Goal: Task Accomplishment & Management: Complete application form

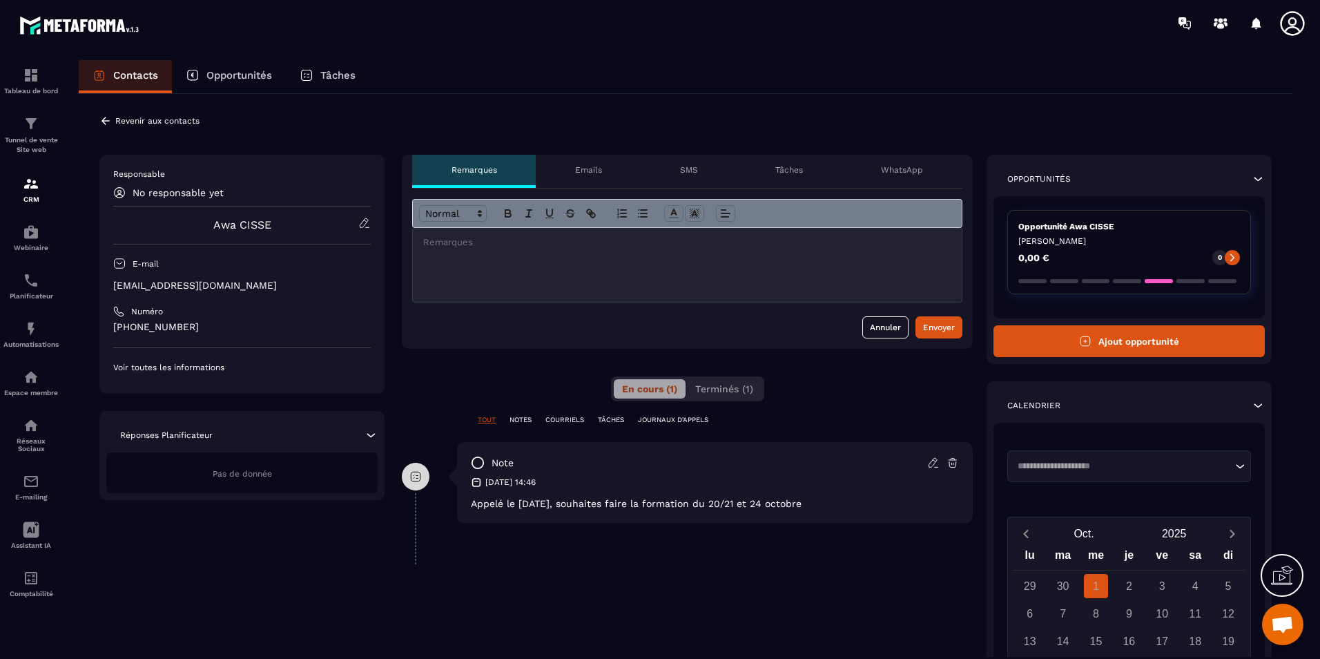
scroll to position [2619, 0]
click at [1050, 233] on div "Opportunité Awa [PERSON_NAME] LAMOUREC 0,00 € 0" at bounding box center [1130, 252] width 244 height 84
click at [1206, 267] on div "Opportunité Awa [PERSON_NAME] LAMOUREC 0,00 € 0" at bounding box center [1130, 252] width 244 height 84
click at [1233, 257] on icon at bounding box center [1233, 258] width 4 height 8
click at [1086, 288] on div "Opportunité Awa [PERSON_NAME] LAMOUREC 0,00 € 0" at bounding box center [1130, 252] width 244 height 84
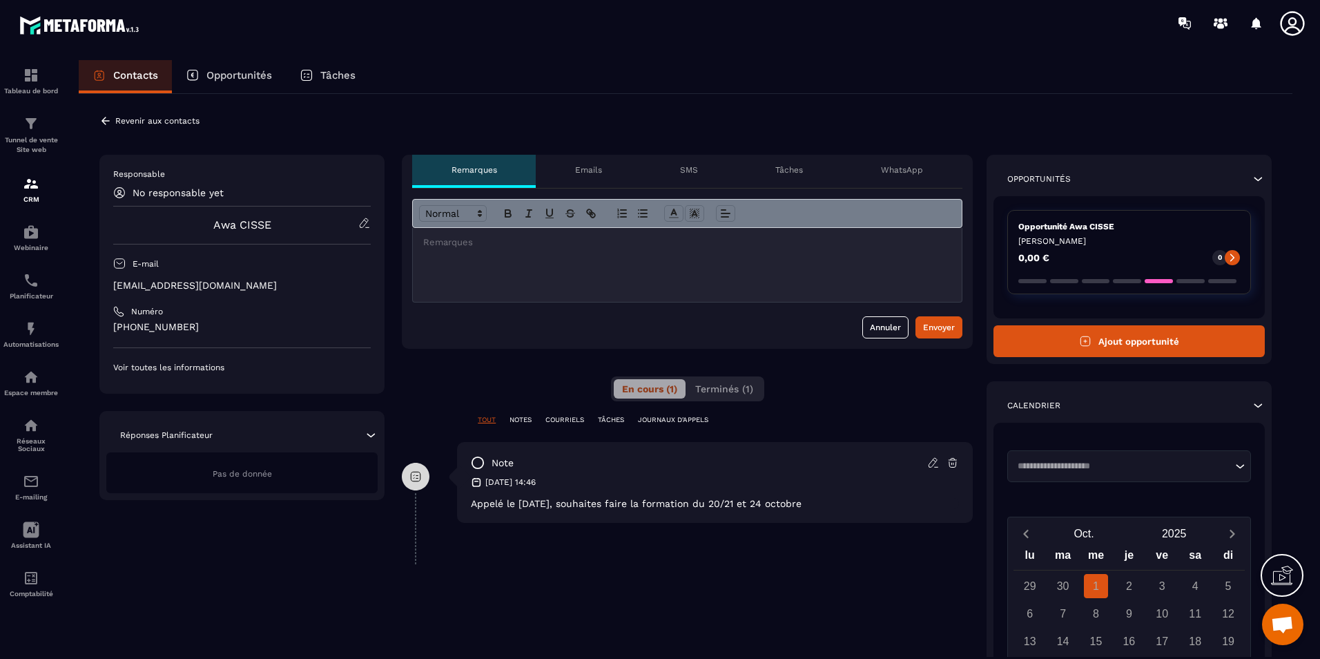
click at [1086, 288] on div "Opportunité Awa [PERSON_NAME] LAMOUREC 0,00 € 0" at bounding box center [1130, 252] width 244 height 84
click at [1130, 314] on div "Opportunité Awa [PERSON_NAME] LAMOUREC 0,00 € 0" at bounding box center [1129, 257] width 271 height 122
click at [1131, 334] on button "Ajout opportunité" at bounding box center [1129, 341] width 271 height 32
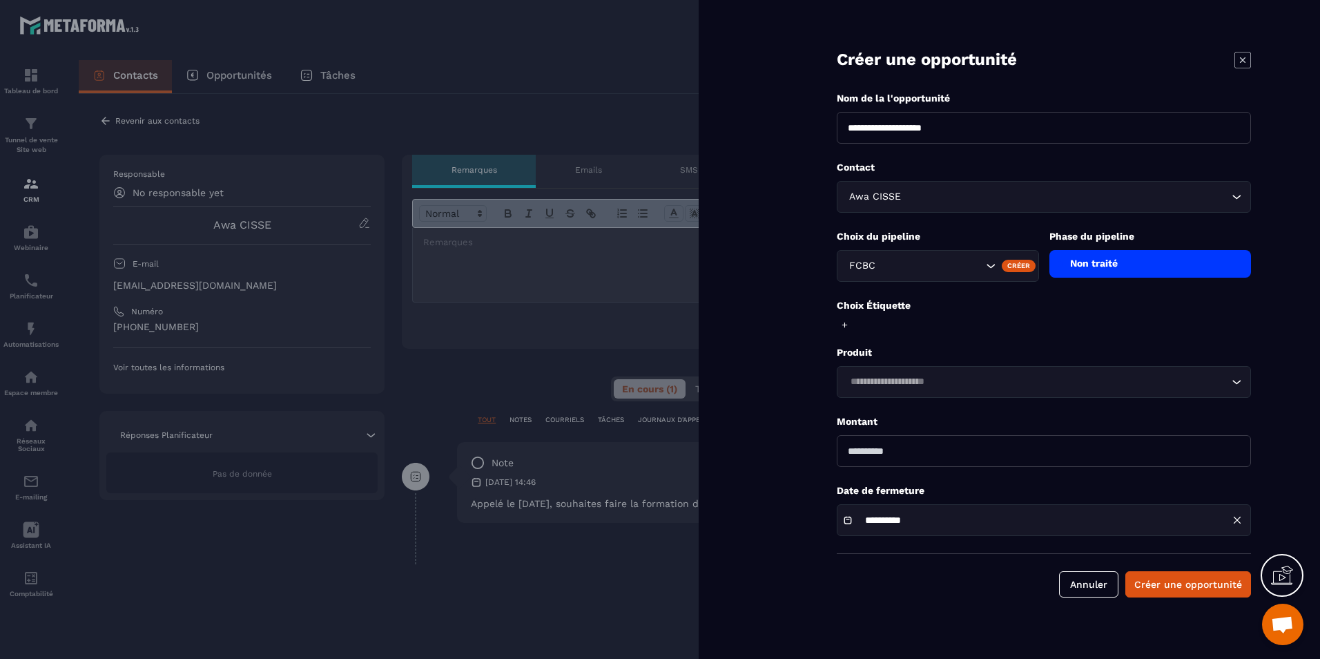
click at [1237, 60] on icon at bounding box center [1243, 60] width 17 height 17
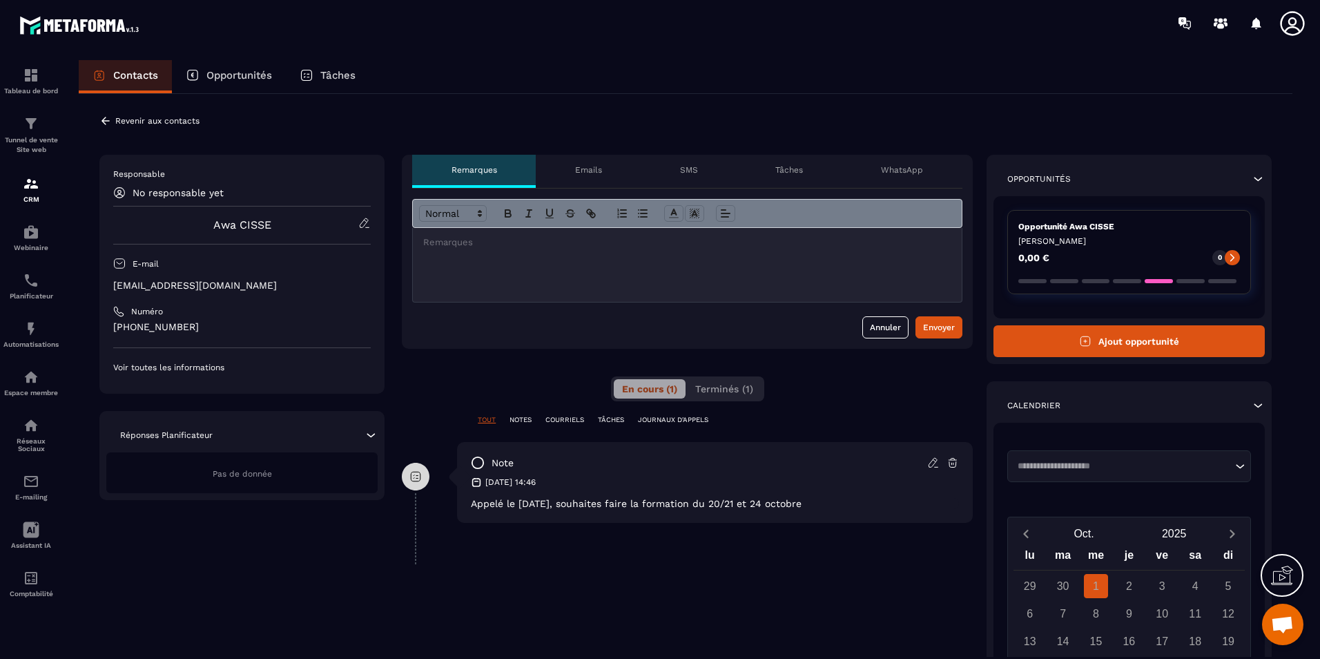
click at [1144, 260] on div "0,00 € 0" at bounding box center [1130, 257] width 222 height 15
click at [1227, 256] on div at bounding box center [1232, 257] width 15 height 15
click at [1233, 256] on icon at bounding box center [1233, 258] width 10 height 10
click at [1036, 231] on p "Opportunité Awa CISSE" at bounding box center [1130, 226] width 222 height 11
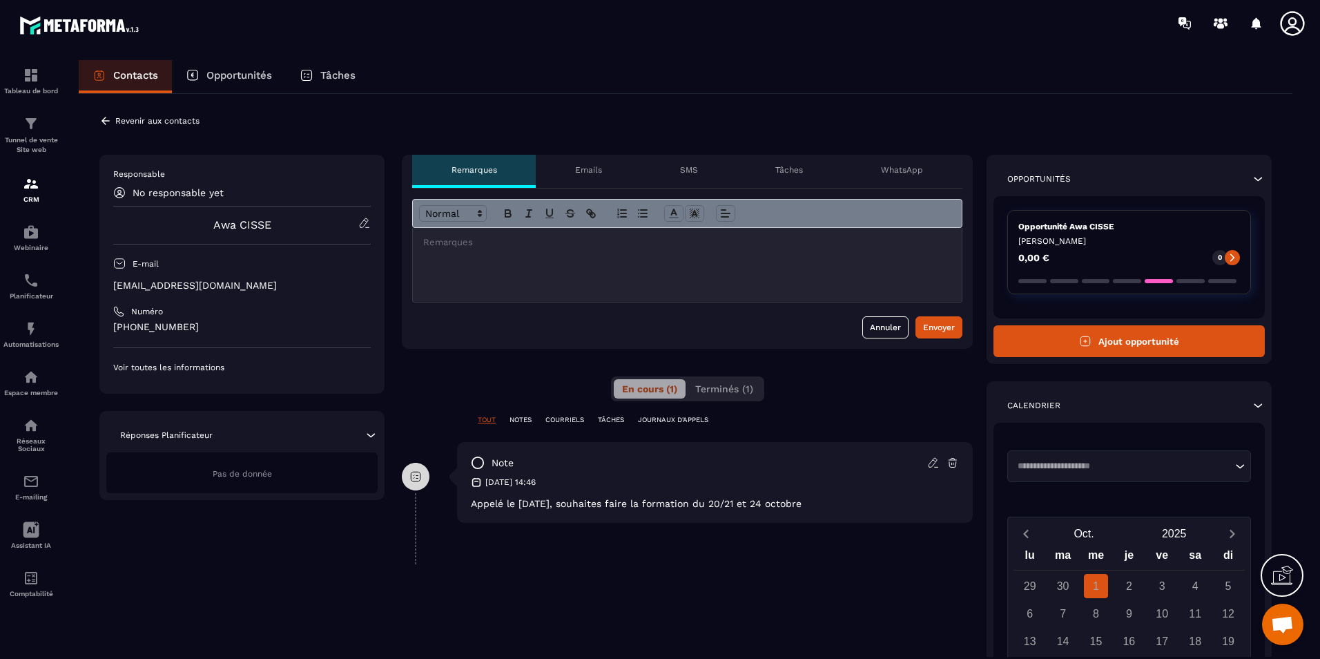
click at [1037, 226] on p "Opportunité Awa CISSE" at bounding box center [1130, 226] width 222 height 11
click at [1020, 244] on p "[PERSON_NAME]" at bounding box center [1130, 240] width 222 height 11
click at [1256, 184] on icon at bounding box center [1258, 179] width 14 height 14
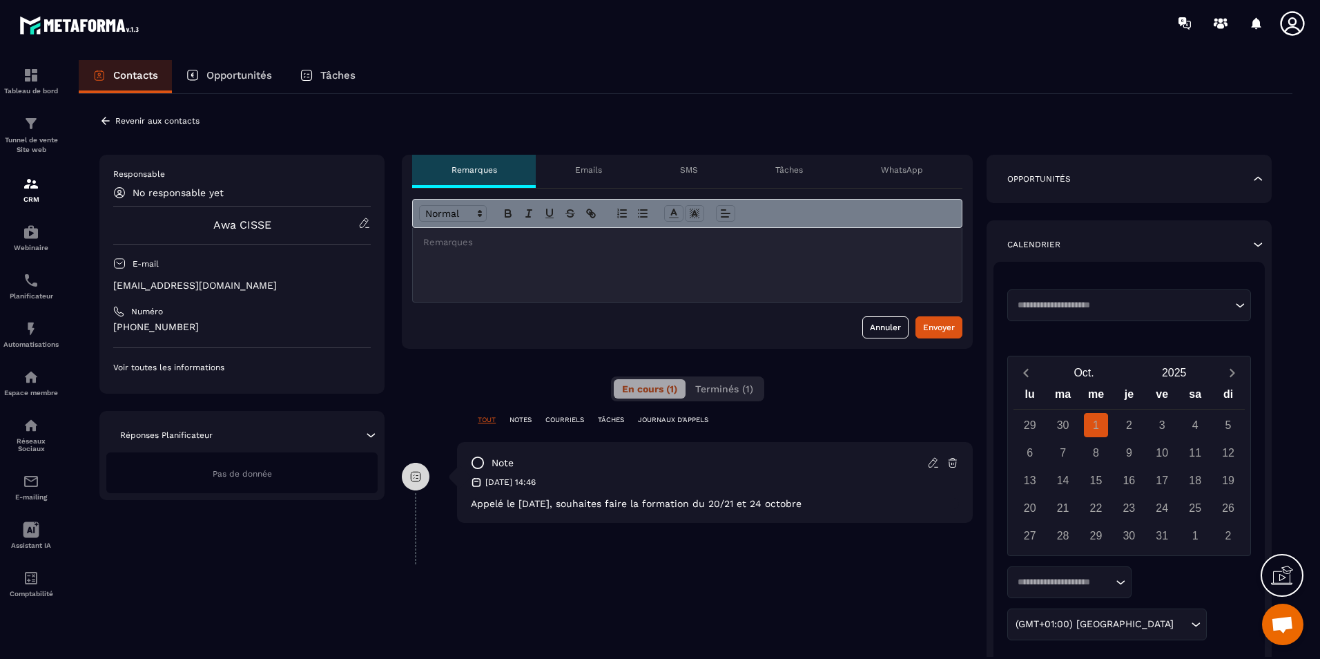
click at [1265, 182] on div "Opportunités" at bounding box center [1129, 179] width 271 height 14
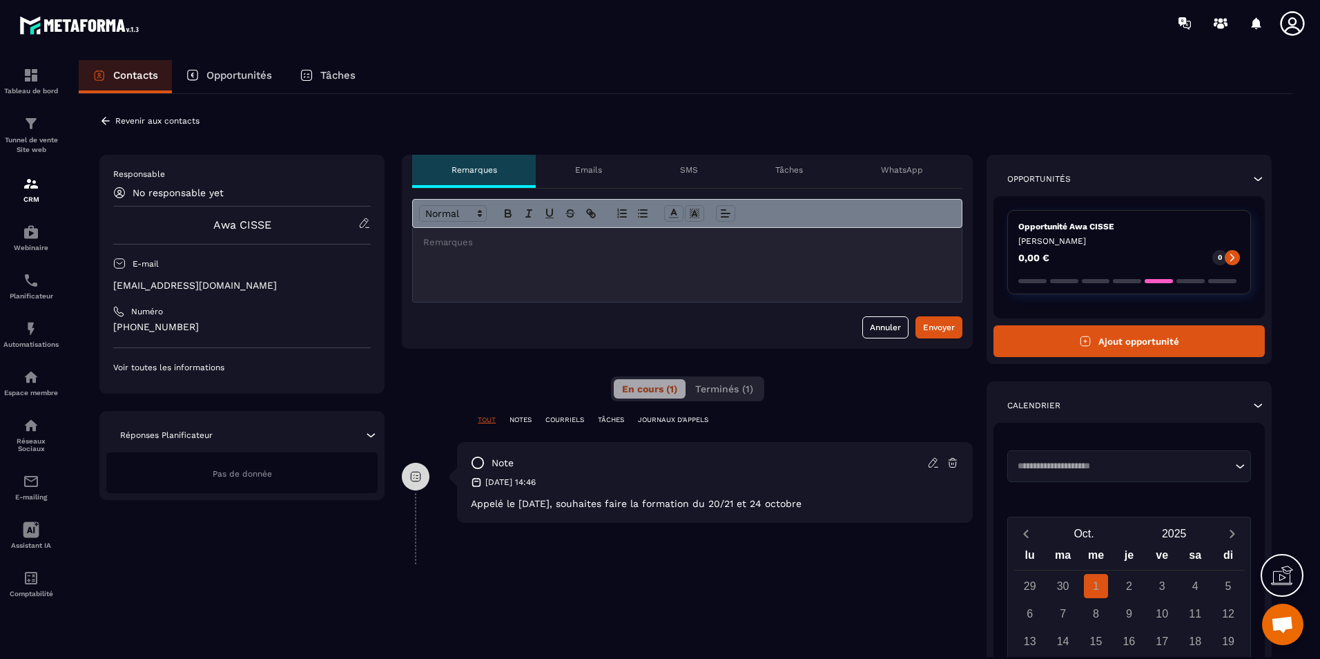
click at [1094, 327] on button "Ajout opportunité" at bounding box center [1129, 341] width 271 height 32
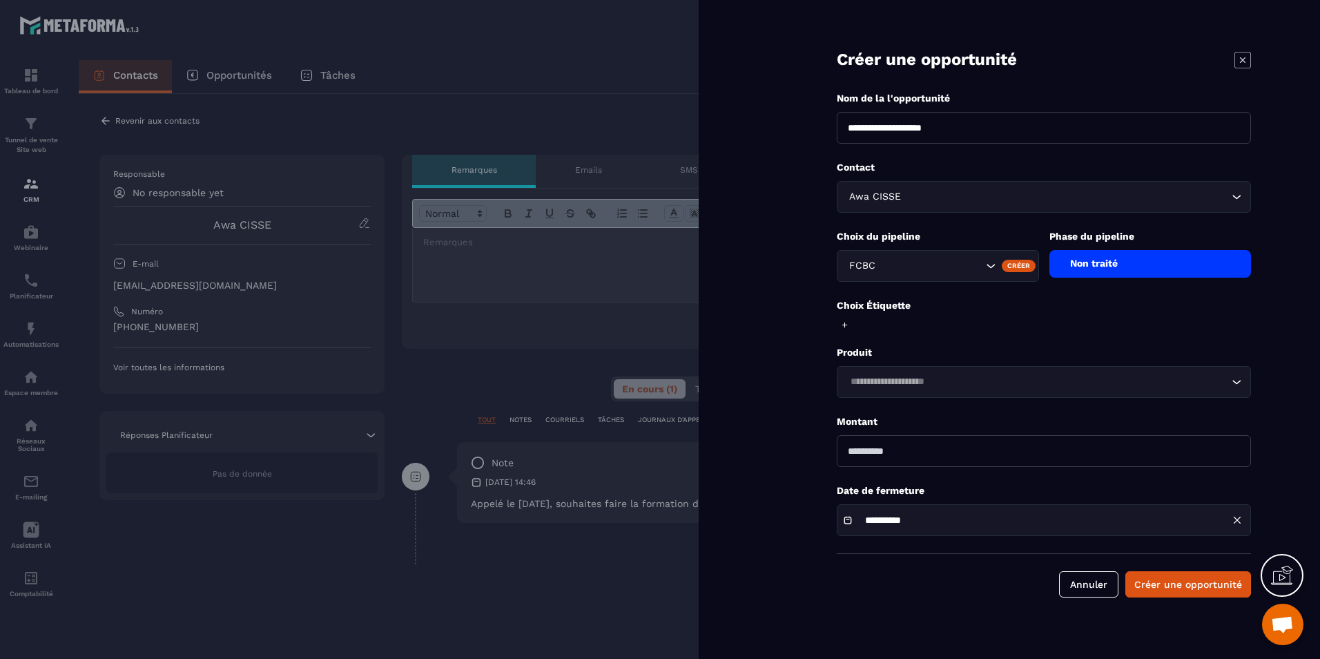
click at [1243, 55] on icon at bounding box center [1243, 60] width 17 height 17
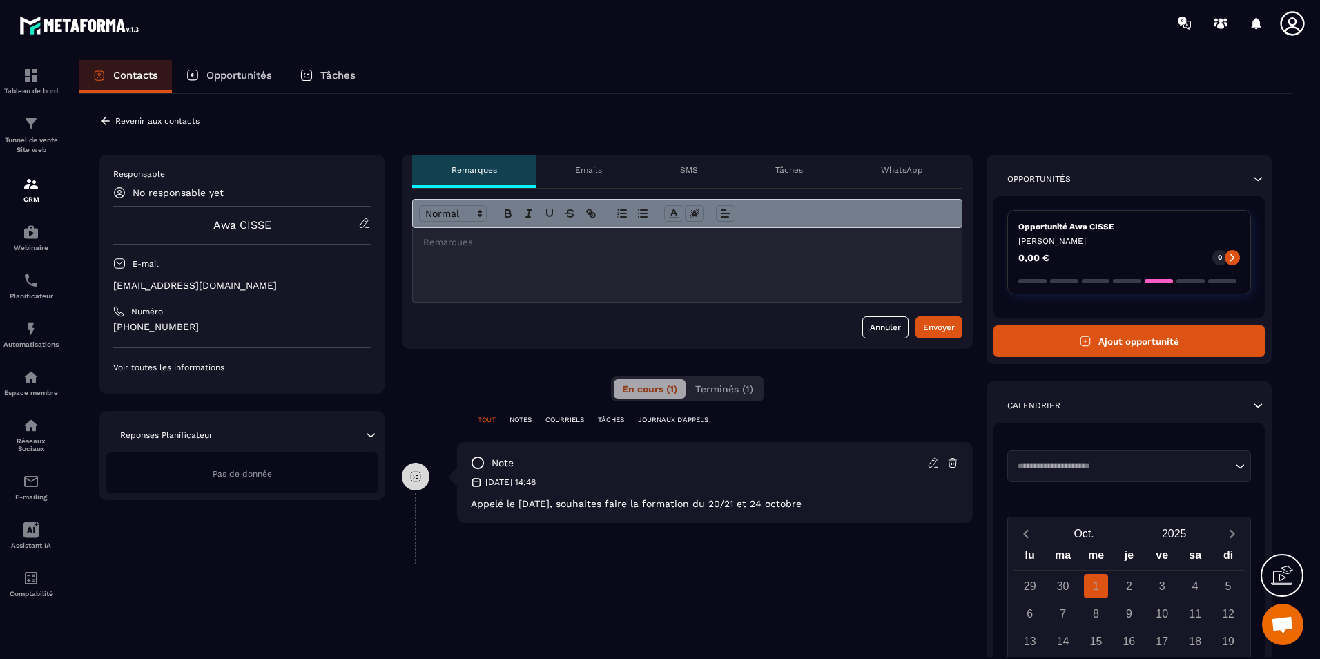
click at [1118, 248] on div "Opportunité Awa [PERSON_NAME] LAMOUREC 0,00 € 0" at bounding box center [1130, 252] width 244 height 84
click at [1119, 249] on div "Opportunité Awa [PERSON_NAME] LAMOUREC 0,00 € 0" at bounding box center [1130, 252] width 244 height 84
click at [1149, 249] on div "Opportunité Awa [PERSON_NAME] LAMOUREC 0,00 € 0" at bounding box center [1130, 252] width 244 height 84
click at [1107, 274] on div "Opportunité Awa [PERSON_NAME] LAMOUREC 0,00 € 0" at bounding box center [1130, 252] width 244 height 84
click at [1092, 342] on button "Ajout opportunité" at bounding box center [1129, 341] width 271 height 32
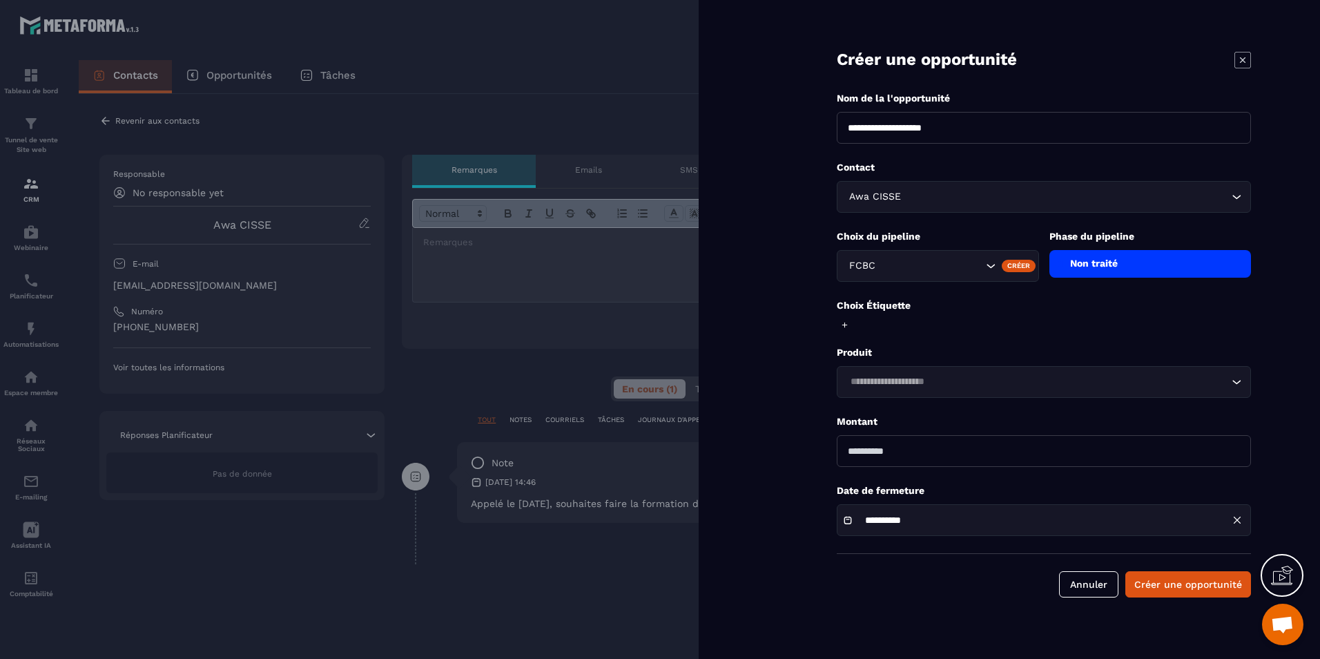
click at [1077, 253] on div "Non traité" at bounding box center [1151, 264] width 202 height 28
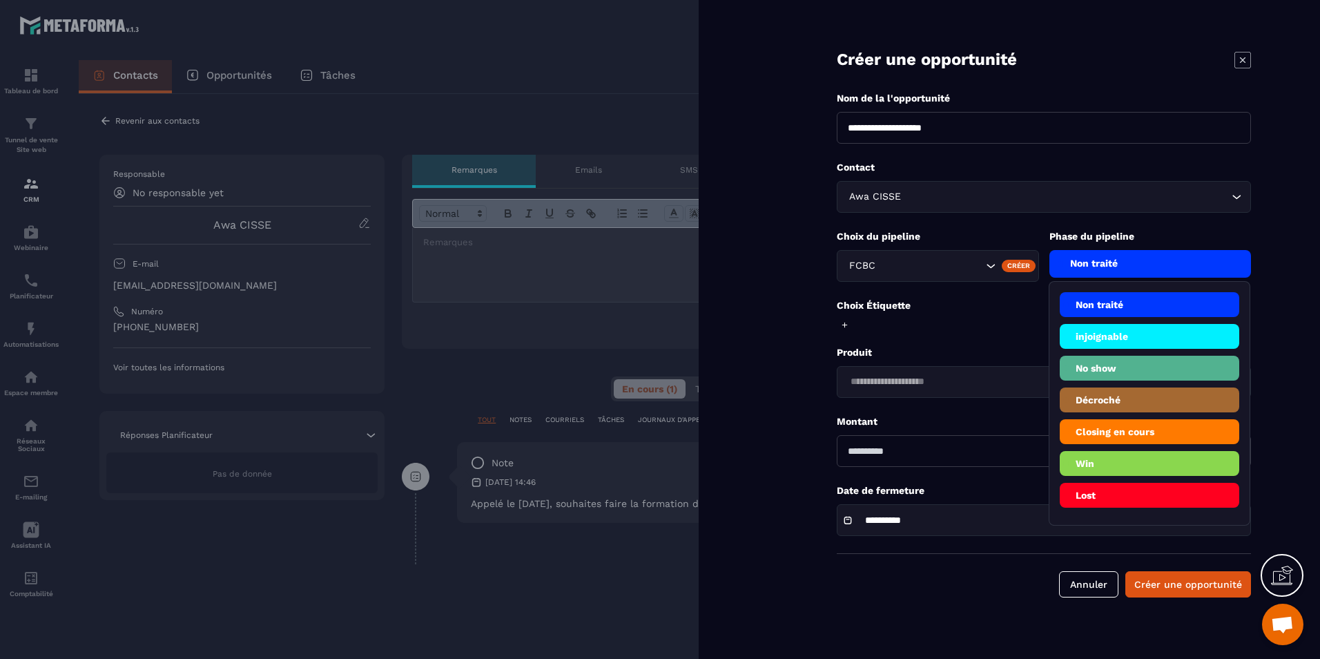
click at [1115, 464] on li "Win" at bounding box center [1150, 463] width 180 height 25
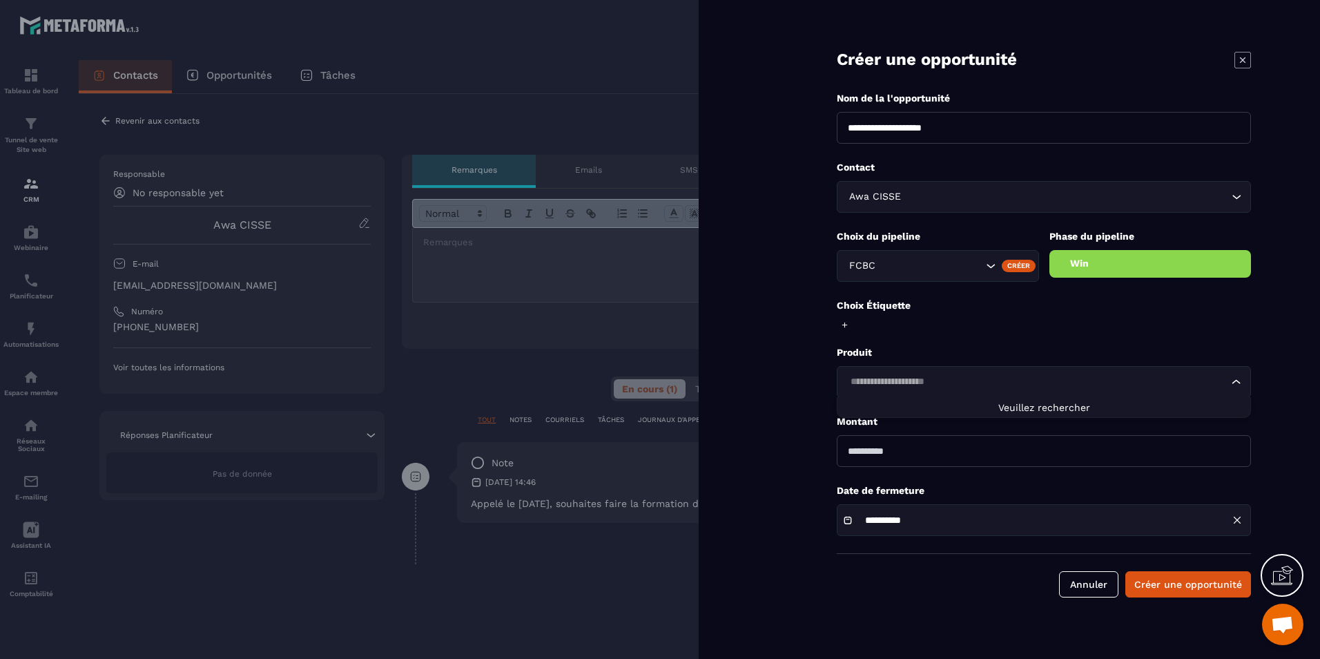
click at [973, 379] on input "Search for option" at bounding box center [1037, 381] width 383 height 15
type input "*"
click at [1019, 468] on form "**********" at bounding box center [1044, 312] width 552 height 625
click at [1014, 446] on input "number" at bounding box center [1044, 451] width 414 height 32
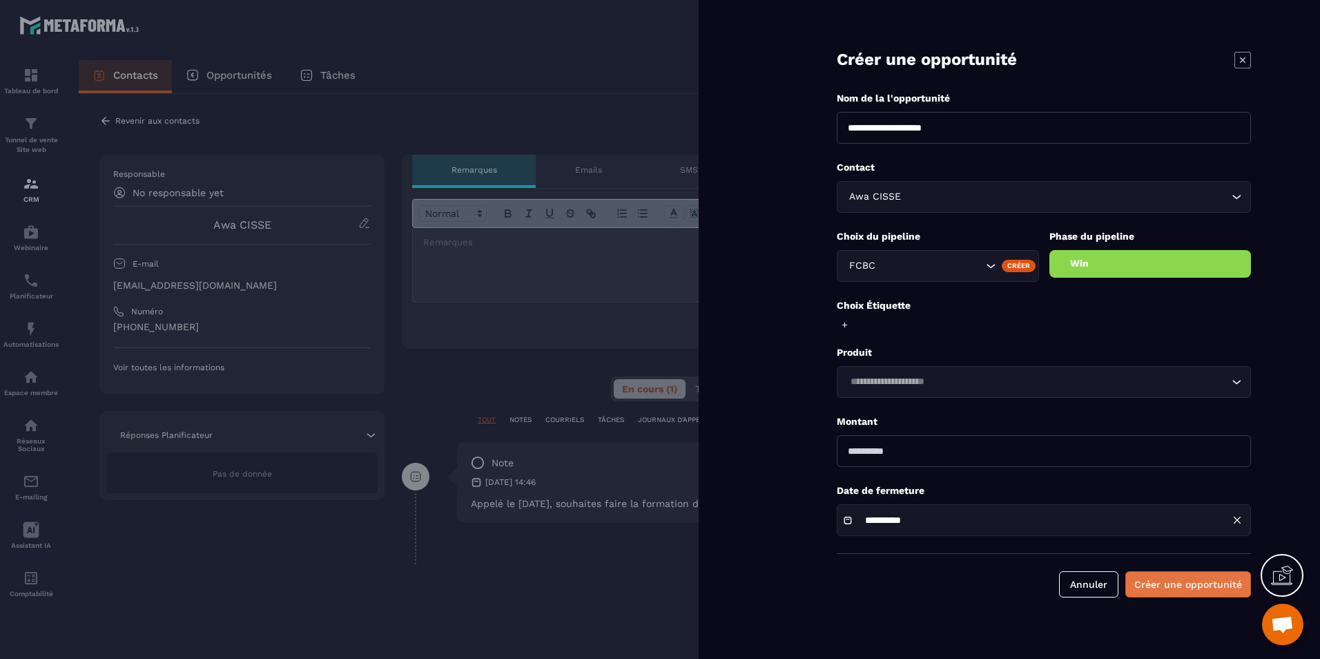
type input "***"
click at [1148, 574] on button "Créer une opportunité" at bounding box center [1189, 584] width 126 height 26
